Goal: Navigation & Orientation: Find specific page/section

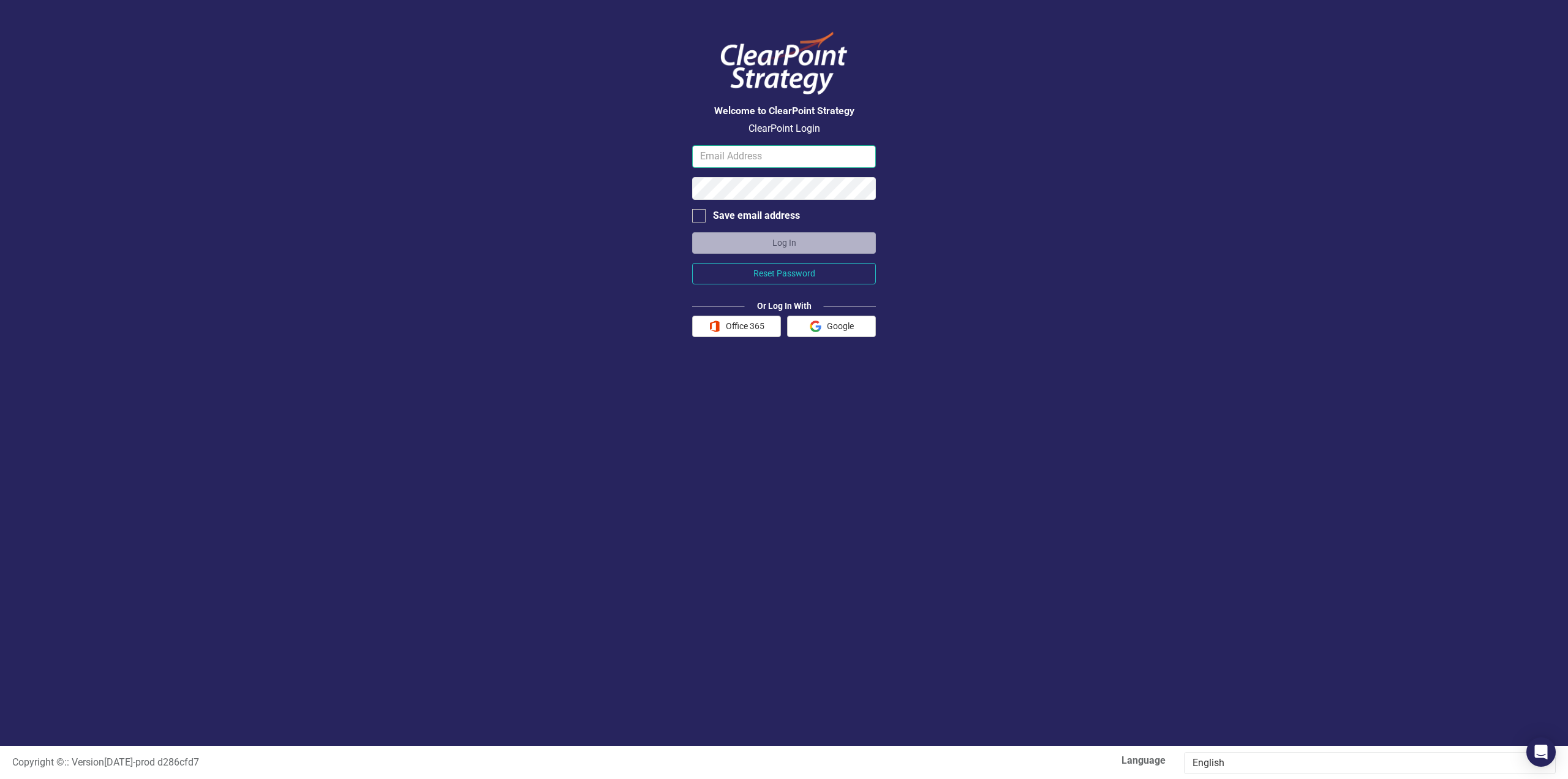
click at [753, 156] on input "email" at bounding box center [784, 156] width 184 height 23
type input "[PERSON_NAME][EMAIL_ADDRESS][DOMAIN_NAME]"
click at [692, 233] on button "Log In" at bounding box center [784, 243] width 184 height 21
click at [655, 188] on div "Welcome to ClearPoint Strategy ClearPoint Login [PERSON_NAME][EMAIL_ADDRESS][DO…" at bounding box center [784, 373] width 1568 height 746
click at [758, 321] on button "Office 365" at bounding box center [736, 327] width 89 height 21
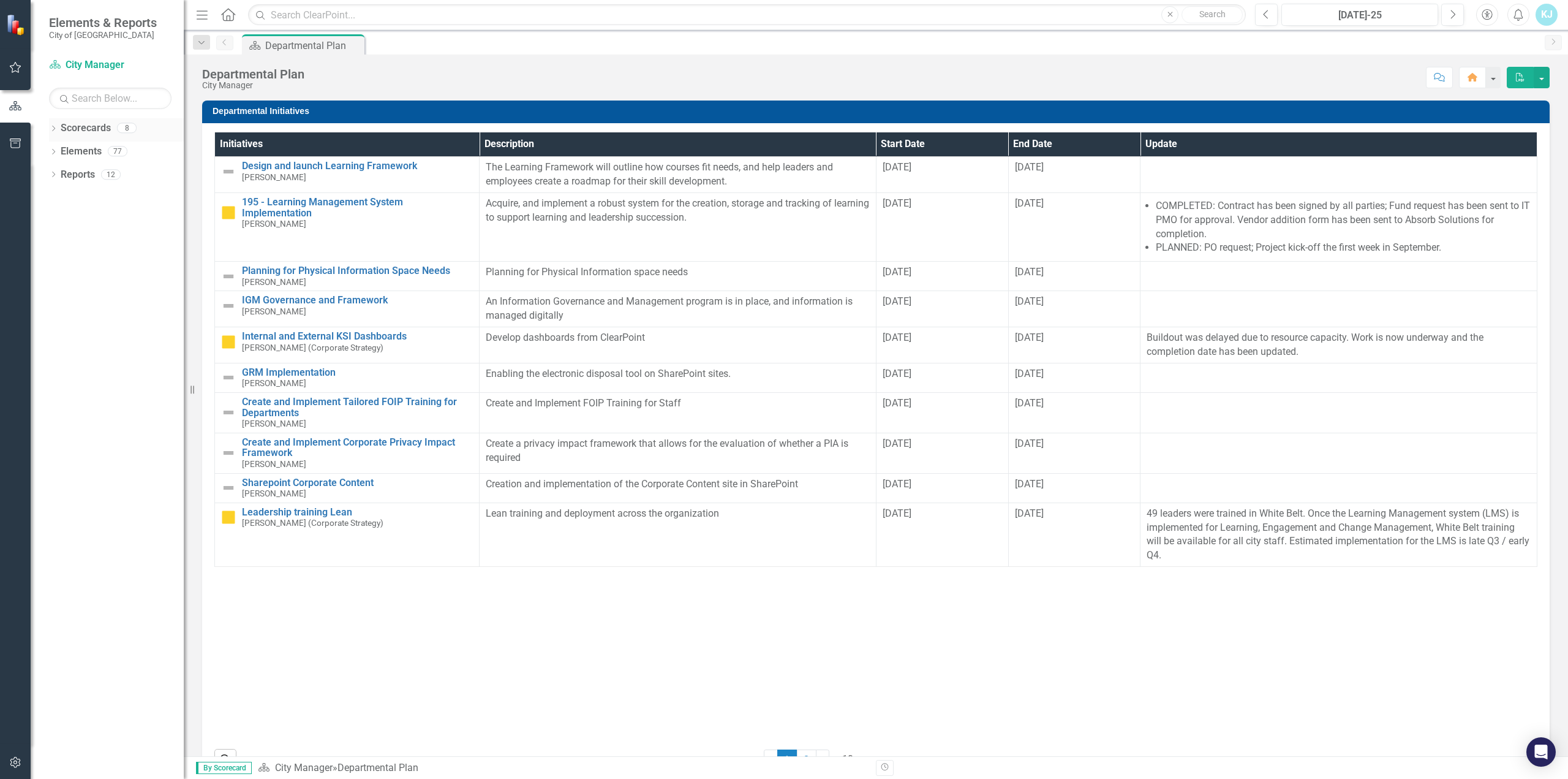
click at [57, 127] on icon "Dropdown" at bounding box center [53, 130] width 9 height 7
click at [99, 193] on link "City Manager" at bounding box center [126, 198] width 116 height 14
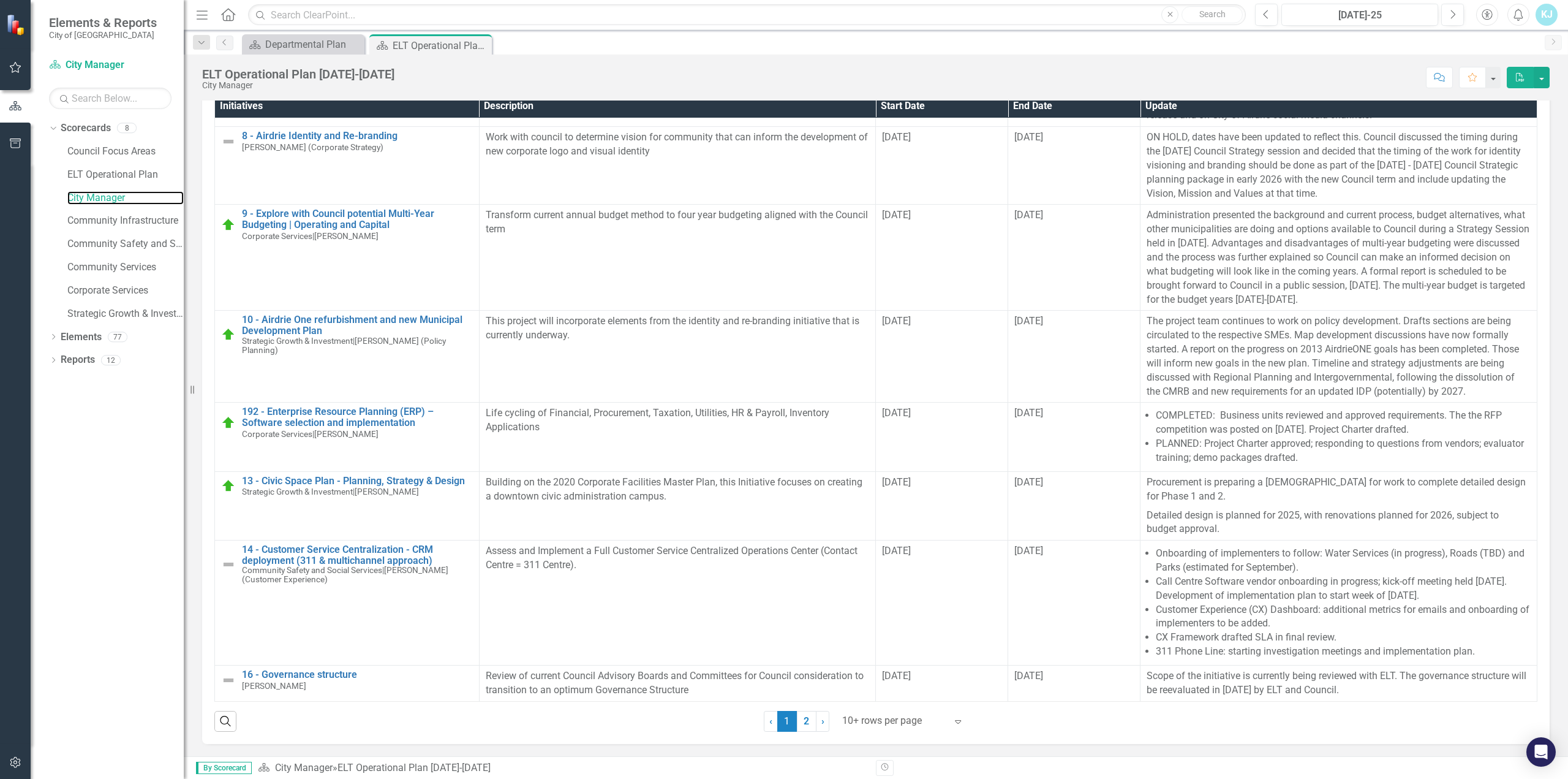
scroll to position [179, 0]
